Goal: Find specific page/section: Find specific page/section

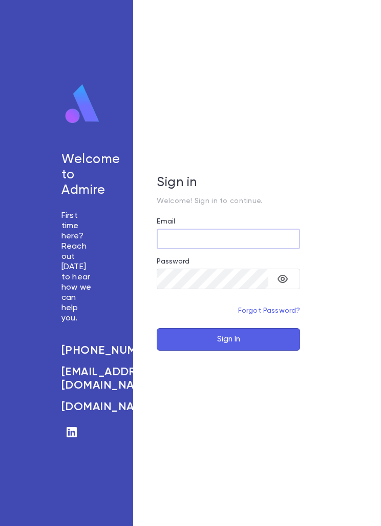
type input "**********"
click at [229, 351] on button "Sign In" at bounding box center [229, 339] width 144 height 23
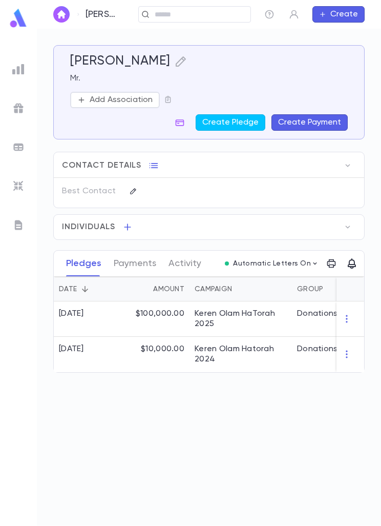
click at [221, 17] on input "text" at bounding box center [199, 15] width 95 height 10
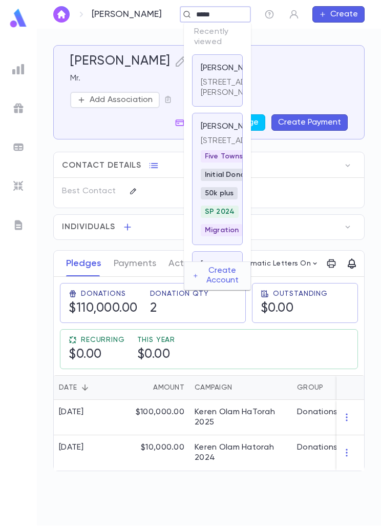
type input "******"
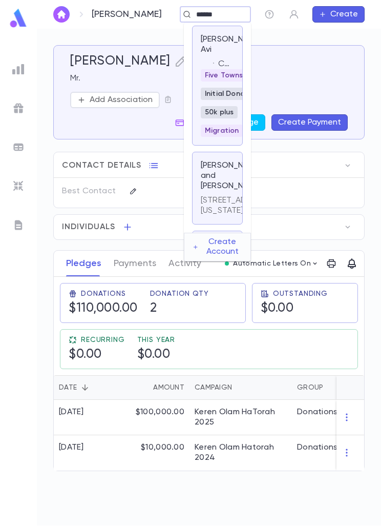
click at [210, 43] on p "[PERSON_NAME], Avi" at bounding box center [232, 44] width 63 height 21
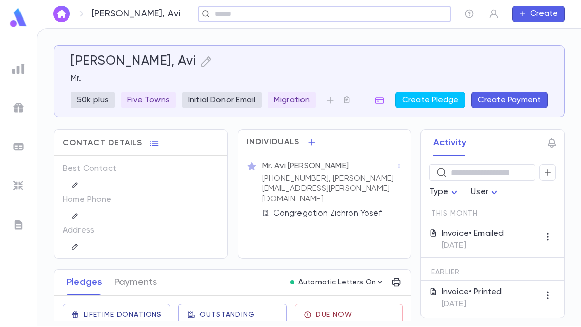
scroll to position [33, 0]
click at [381, 223] on div "Invoice • Emailed [DATE]" at bounding box center [492, 240] width 143 height 35
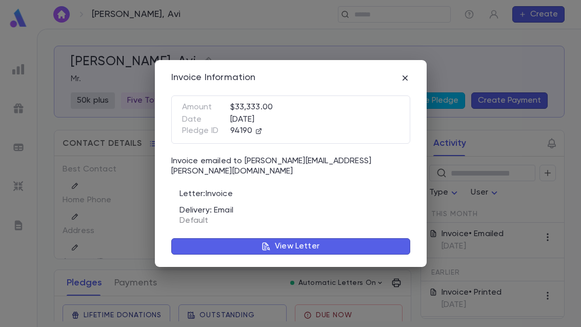
click at [374, 243] on button "View Letter" at bounding box center [290, 246] width 239 height 16
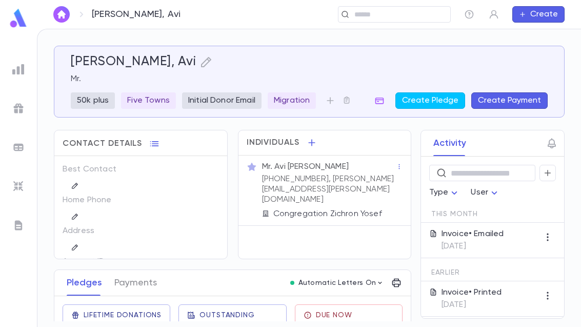
click at [381, 229] on div "Invoice • Emailed [DATE]" at bounding box center [472, 240] width 63 height 23
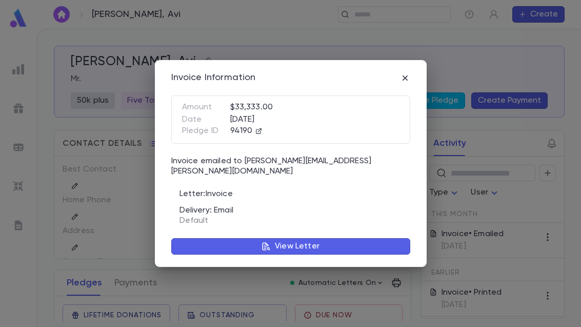
click at [381, 241] on button "View Letter" at bounding box center [290, 246] width 239 height 16
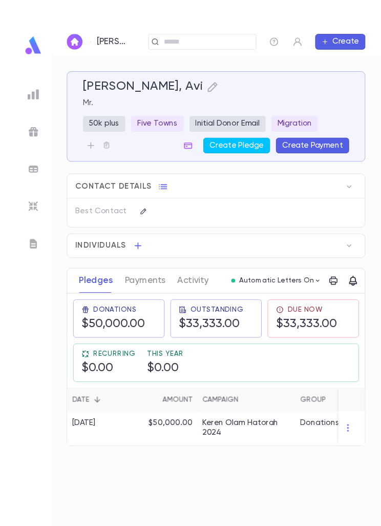
scroll to position [10, 0]
